Goal: Find specific page/section: Find specific page/section

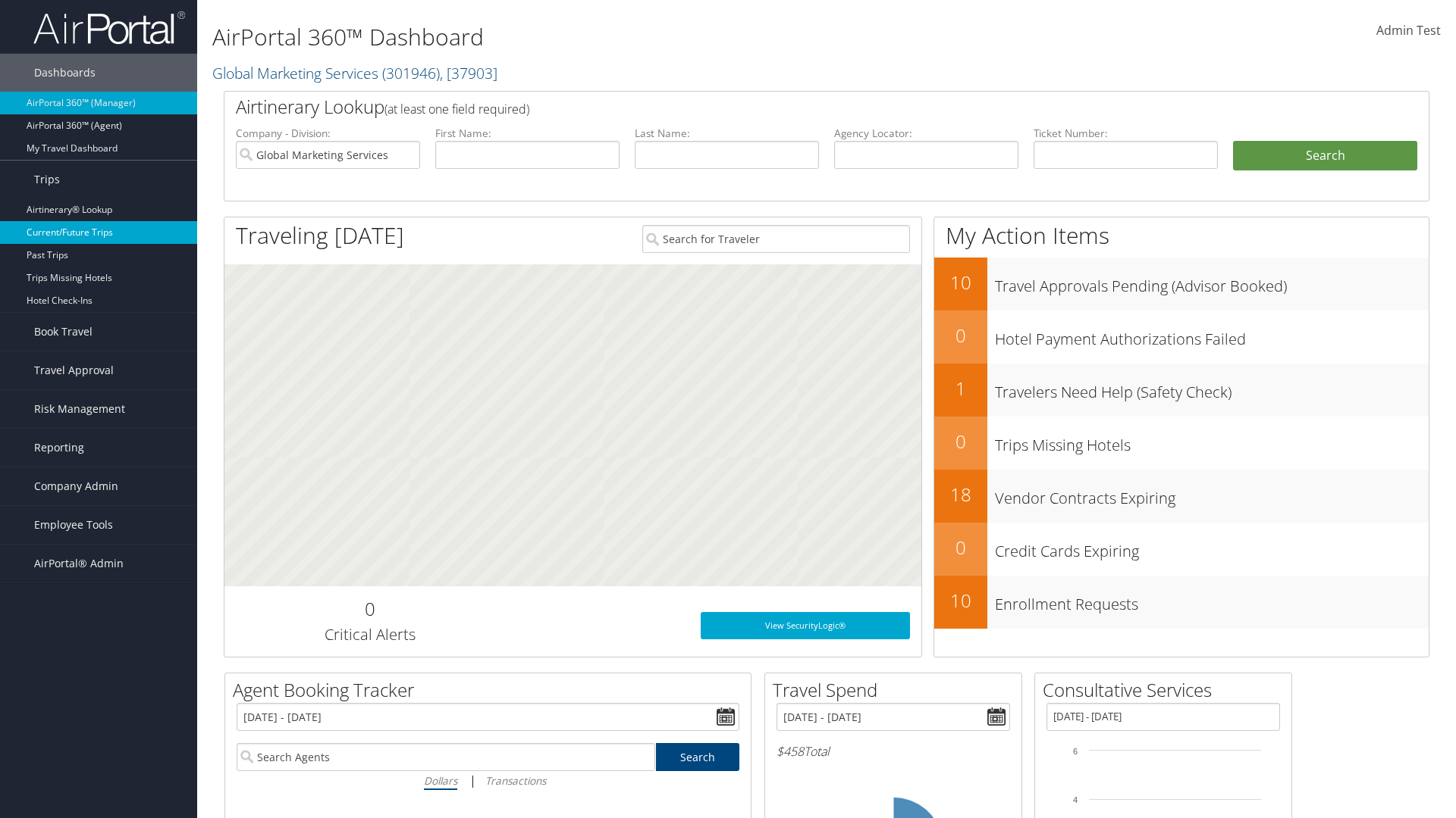
click at [99, 233] on link "Current/Future Trips" at bounding box center [99, 232] width 197 height 23
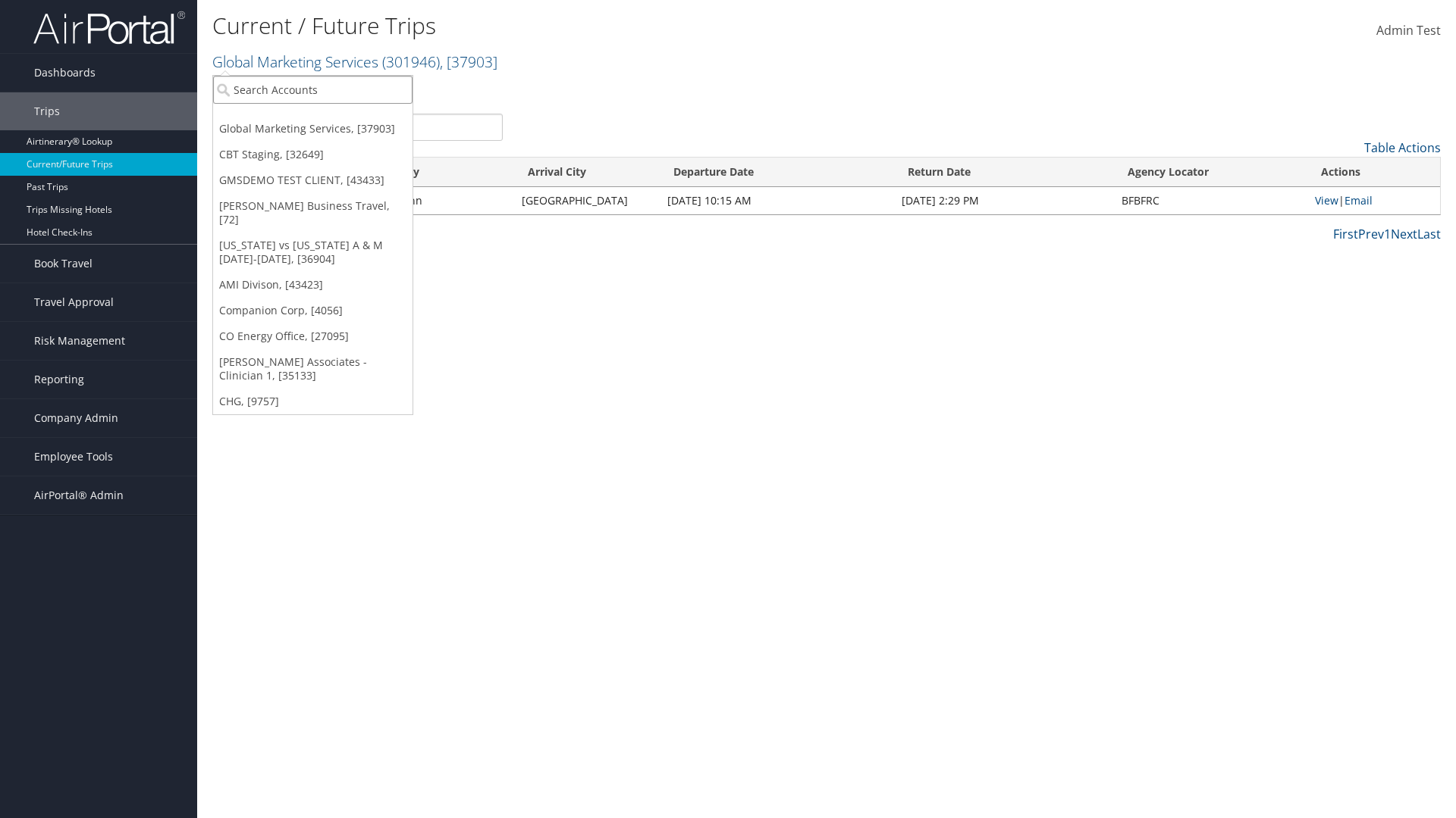
click at [312, 89] on input "search" at bounding box center [313, 89] width 200 height 28
type input "CBTSTG"
click at [312, 117] on div "CBT Staging (CBTSTG), [32649]" at bounding box center [313, 117] width 216 height 14
